Goal: Task Accomplishment & Management: Complete application form

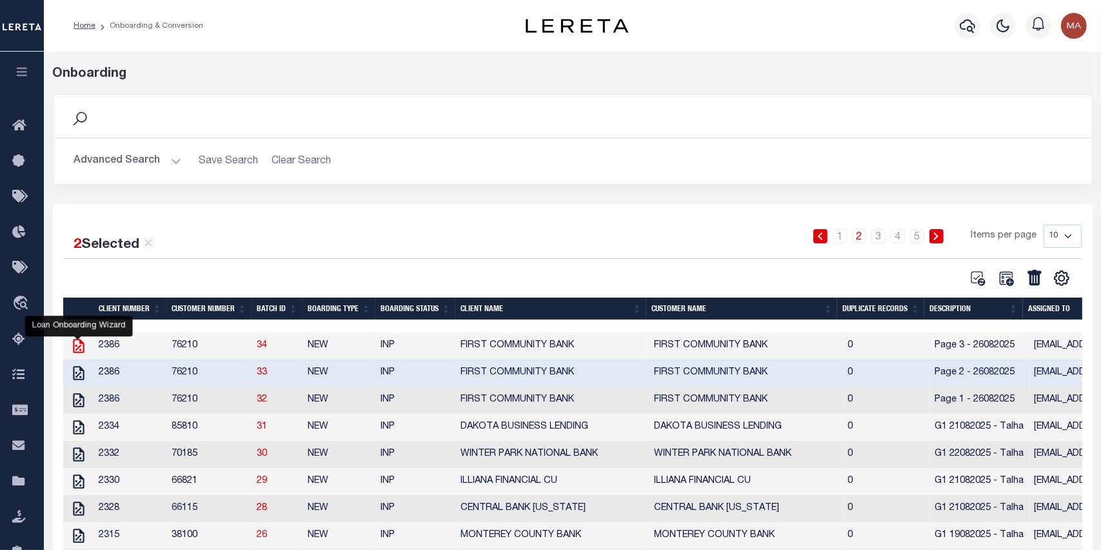
click at [79, 346] on icon at bounding box center [78, 345] width 17 height 17
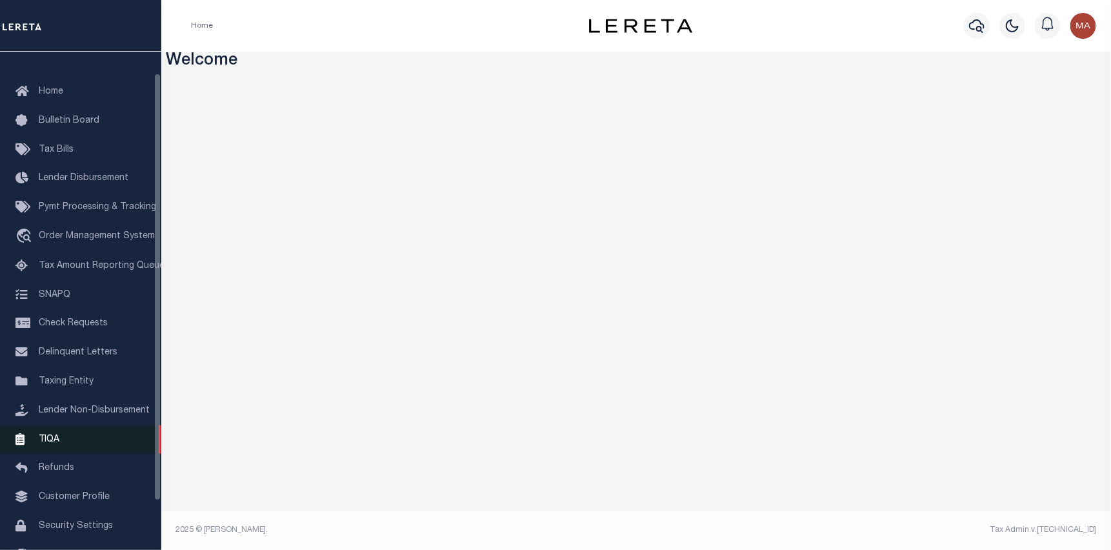
scroll to position [82, 0]
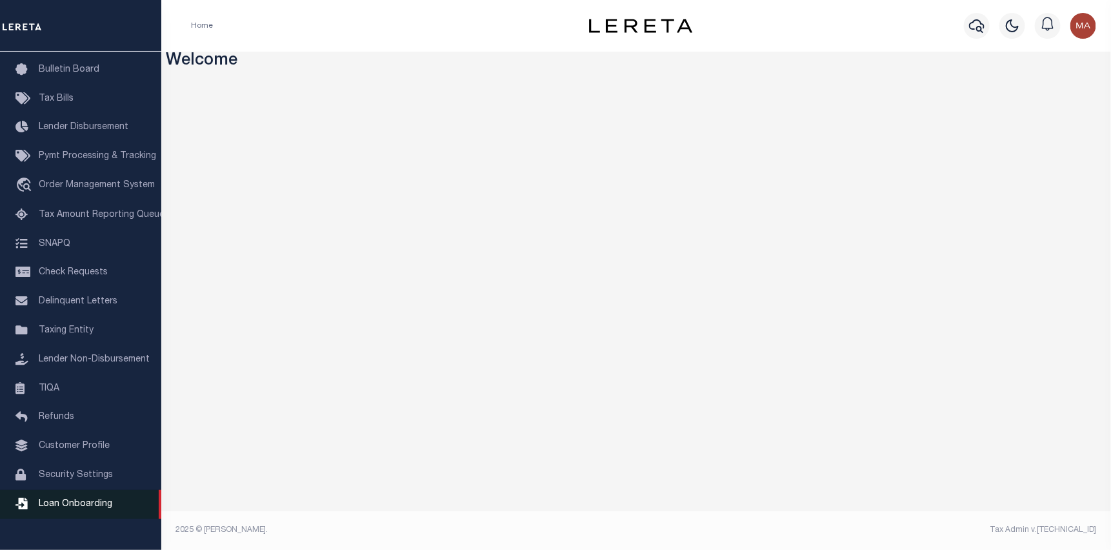
click at [98, 508] on span "Loan Onboarding" at bounding box center [76, 503] width 74 height 9
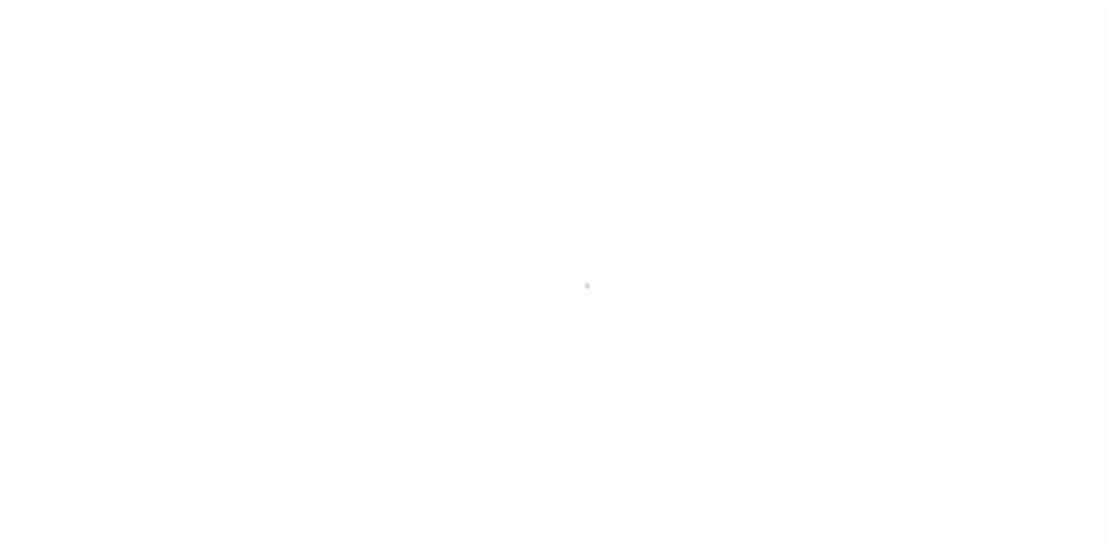
scroll to position [82, 0]
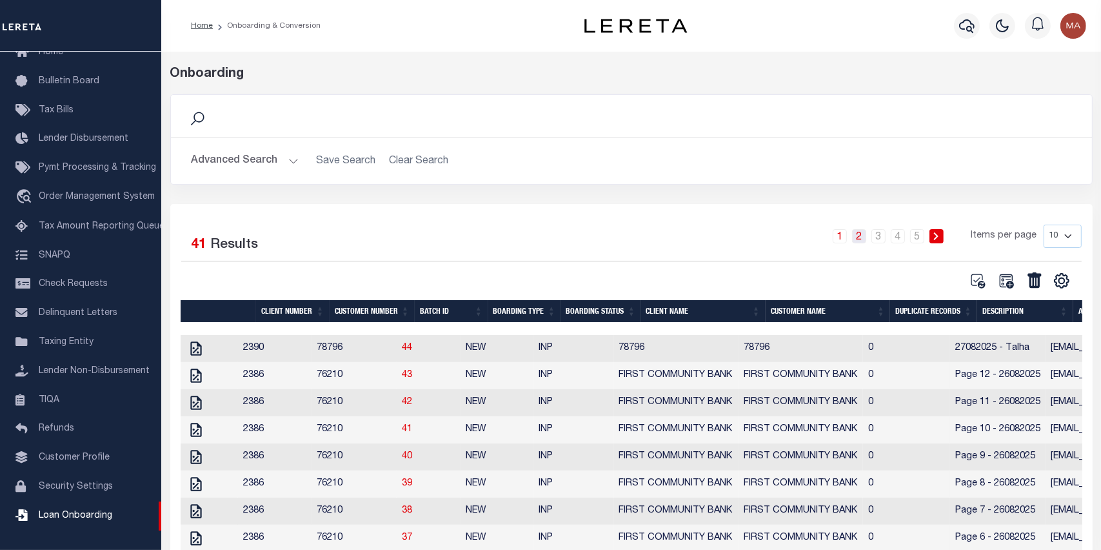
click at [863, 239] on link "2" at bounding box center [859, 236] width 14 height 14
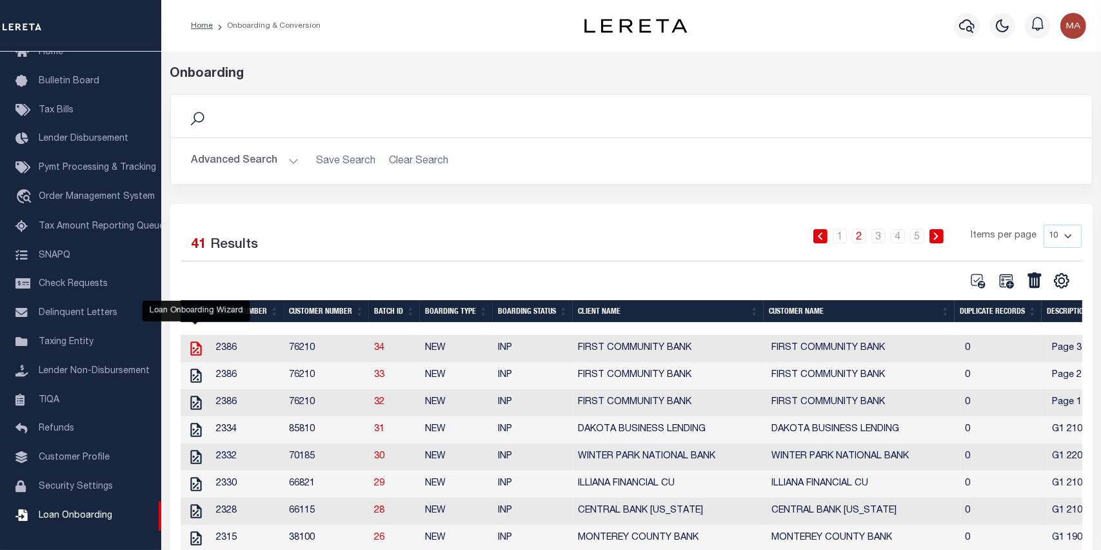
click at [199, 349] on icon at bounding box center [196, 348] width 17 height 17
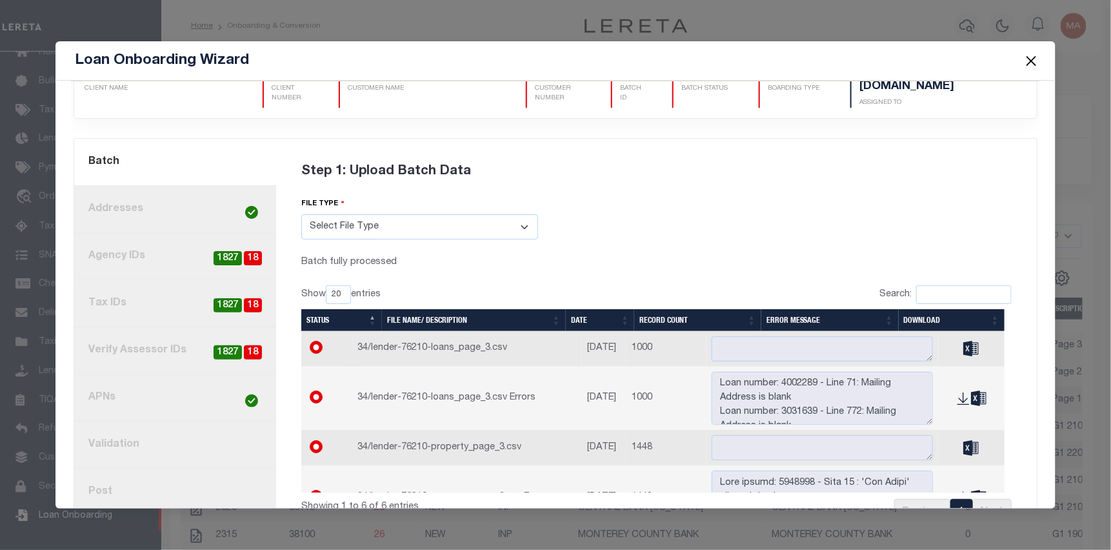
scroll to position [81, 0]
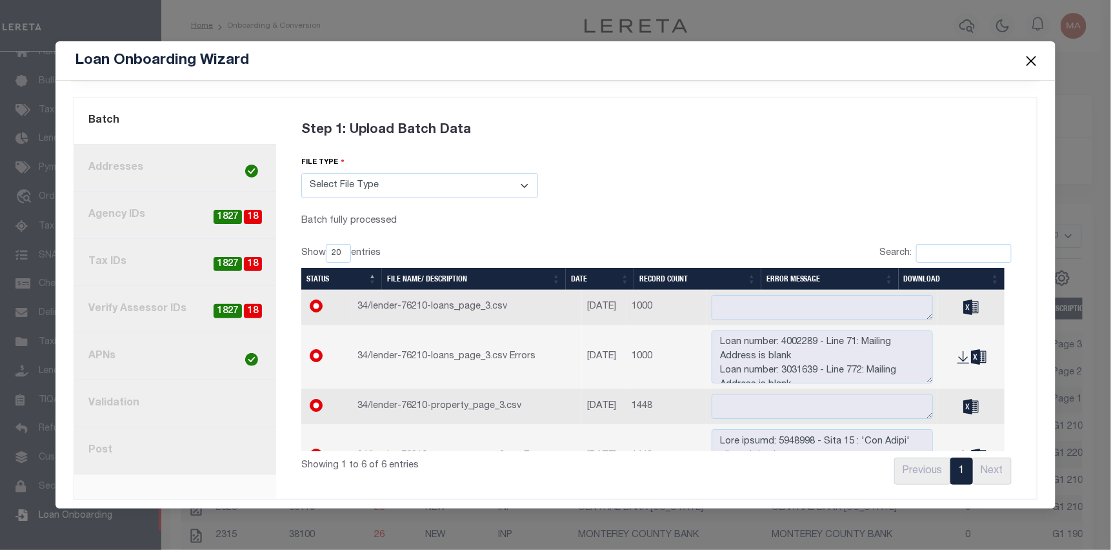
click at [144, 441] on link "8. Post" at bounding box center [175, 450] width 202 height 47
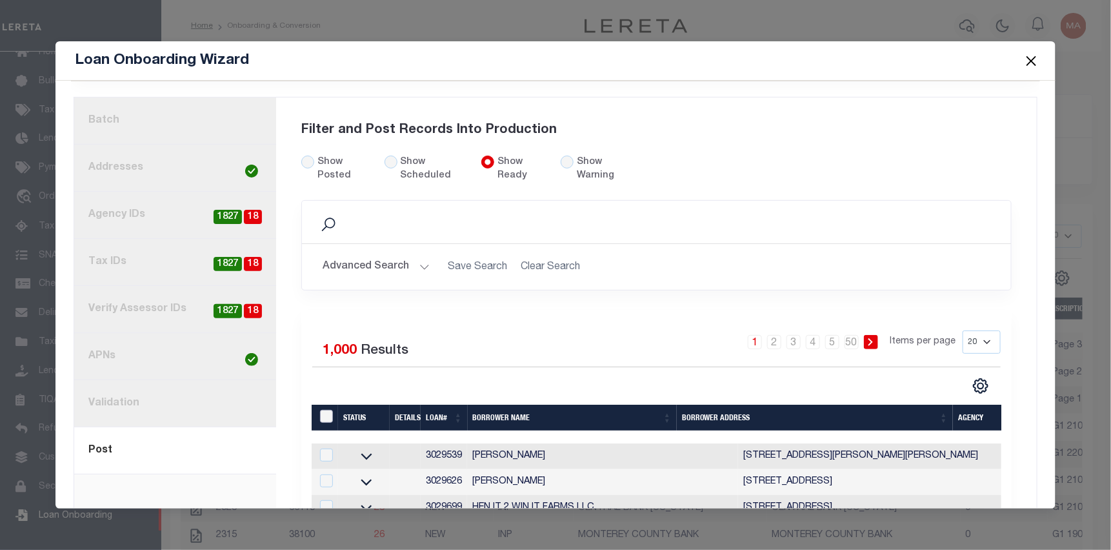
click at [326, 410] on input "LoanPrepID" at bounding box center [326, 416] width 13 height 13
checkbox input "true"
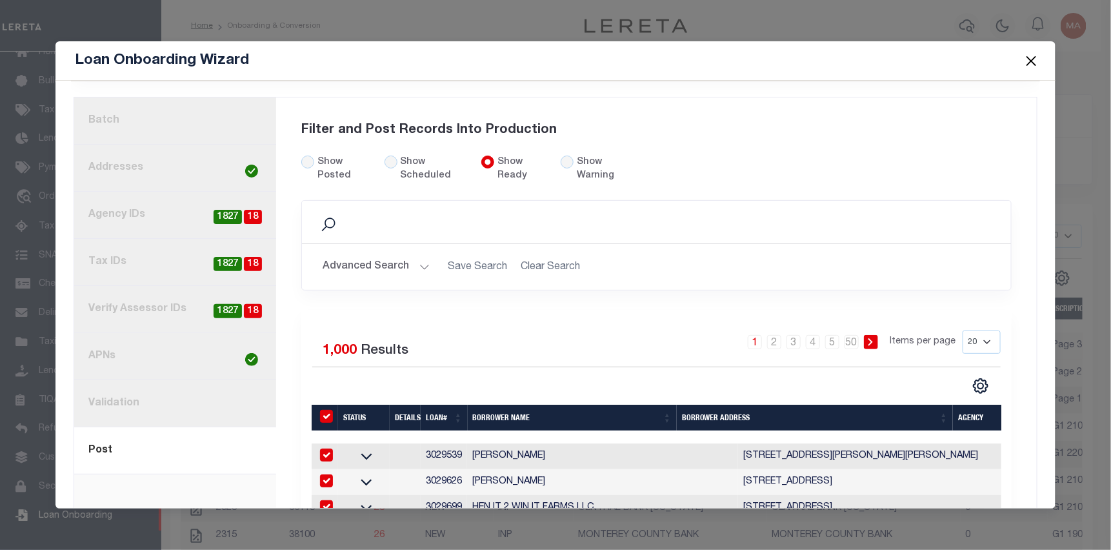
checkbox input "true"
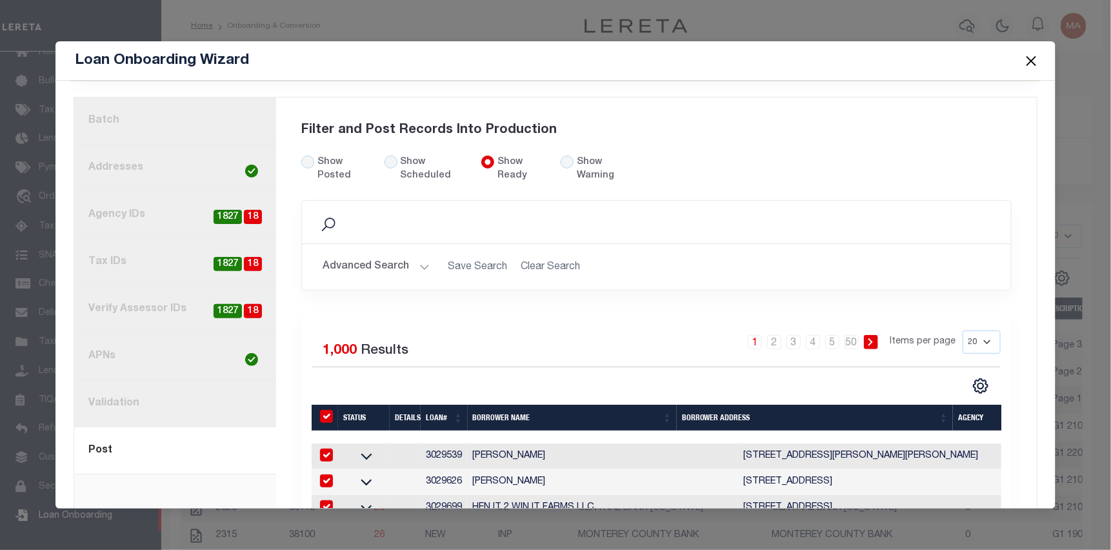
checkbox input "true"
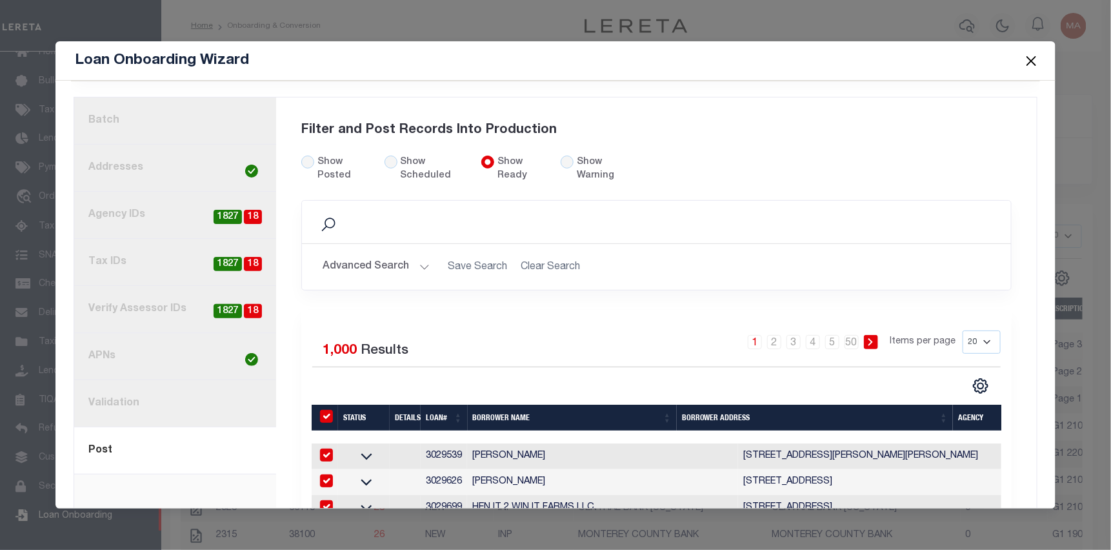
checkbox input "true"
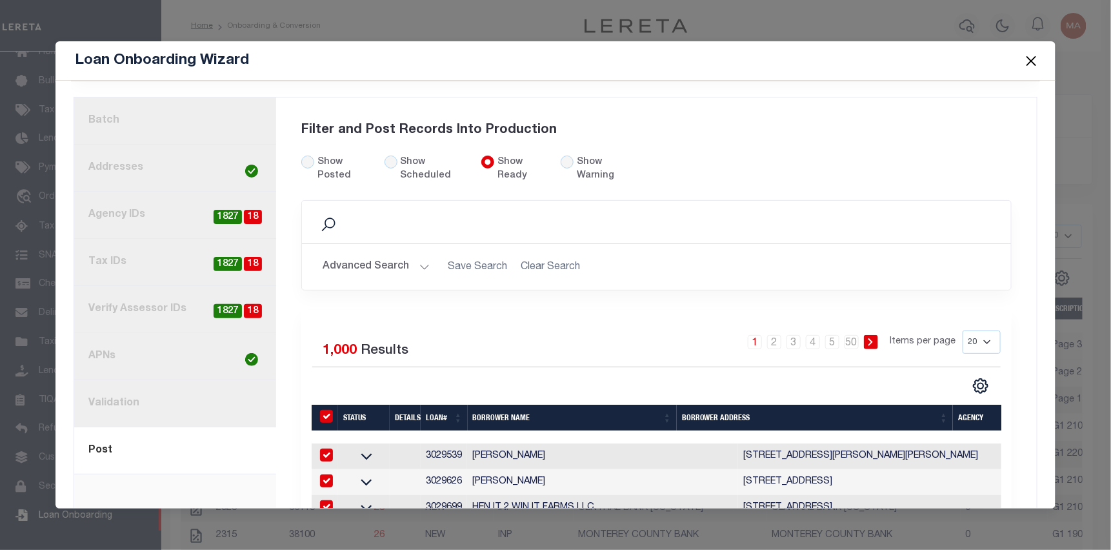
checkbox input "true"
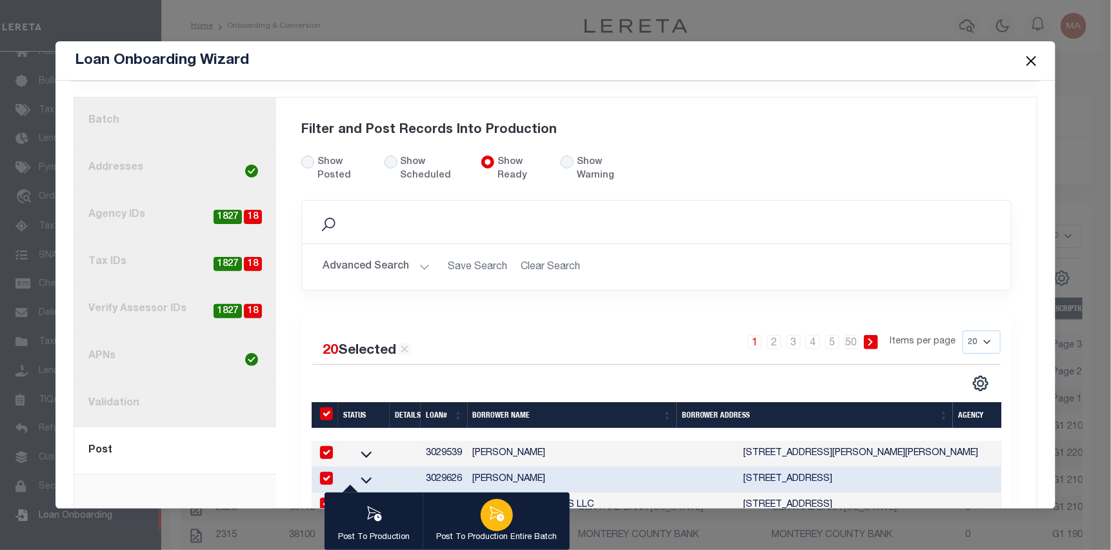
click at [501, 521] on icon "button" at bounding box center [497, 513] width 14 height 15
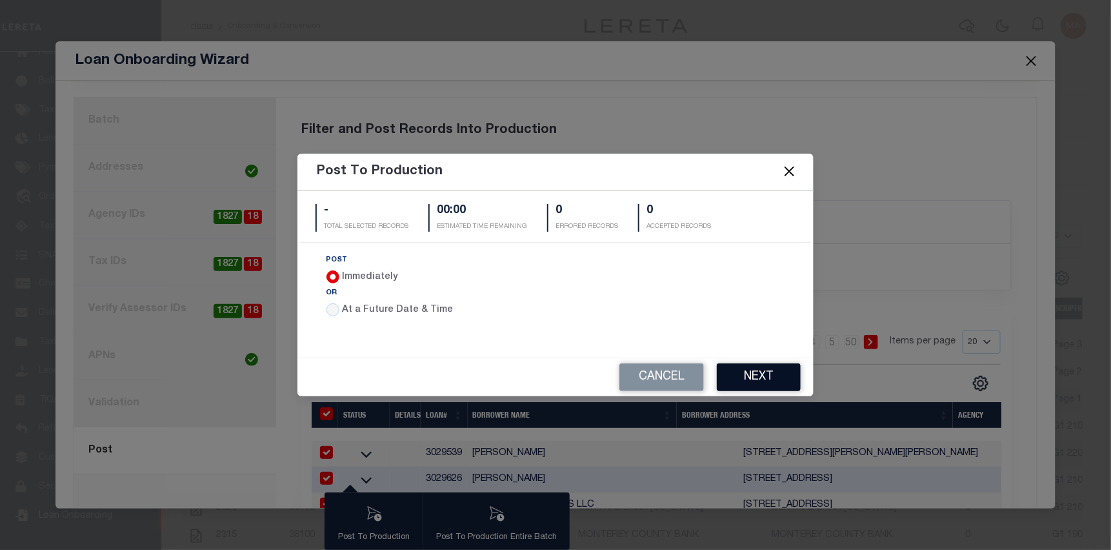
click at [748, 383] on button "Next" at bounding box center [759, 377] width 84 height 28
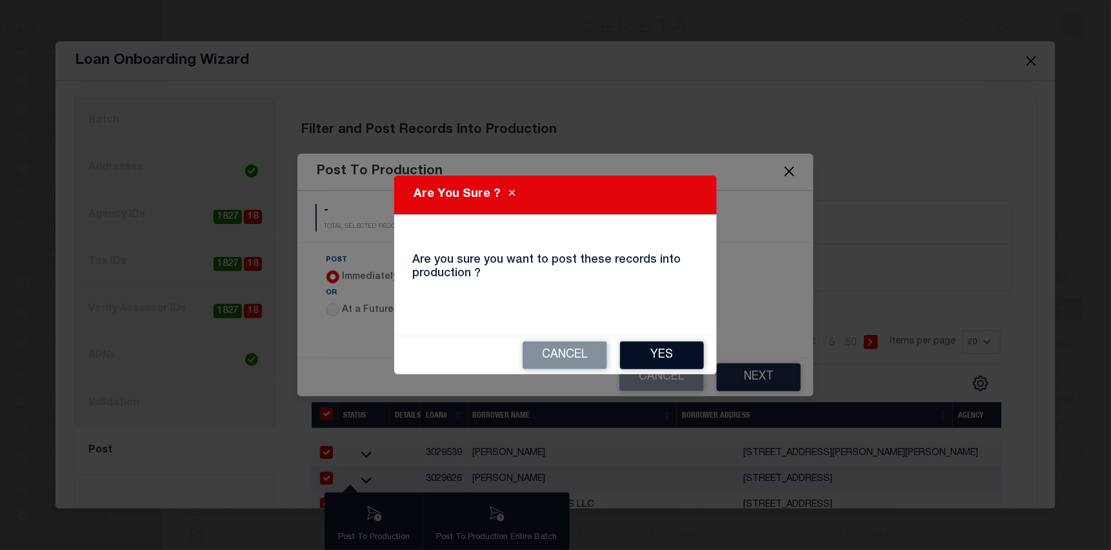
click at [648, 354] on button "Yes" at bounding box center [662, 355] width 84 height 28
